Goal: Transaction & Acquisition: Subscribe to service/newsletter

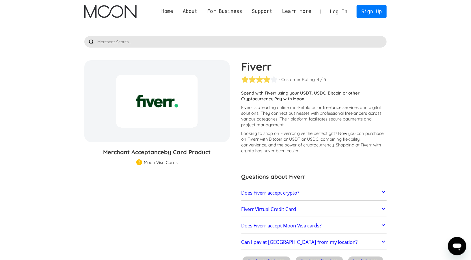
click at [144, 113] on div at bounding box center [157, 101] width 82 height 53
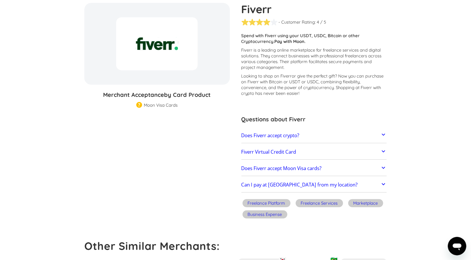
scroll to position [58, 0]
click at [283, 152] on h2 "Fiverr Virtual Credit Card" at bounding box center [268, 152] width 55 height 6
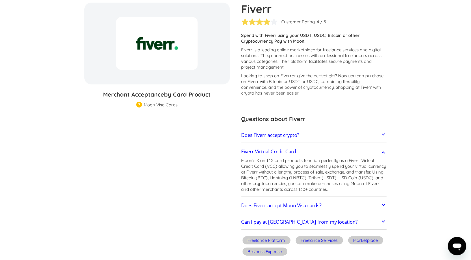
click at [282, 150] on h2 "Fiverr Virtual Credit Card" at bounding box center [268, 152] width 55 height 6
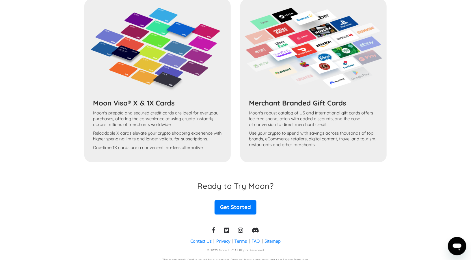
scroll to position [483, 0]
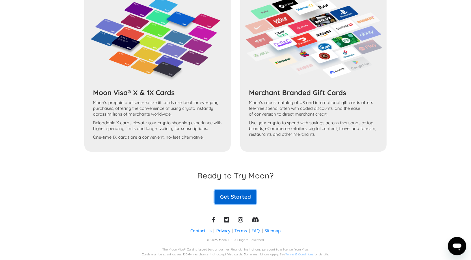
click at [246, 192] on link "Get Started" at bounding box center [235, 197] width 42 height 14
